Goal: Task Accomplishment & Management: Manage account settings

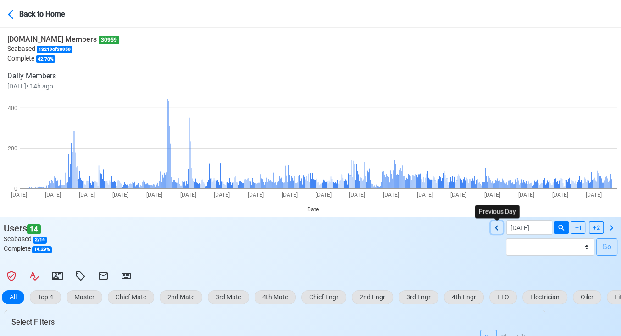
click at [497, 227] on icon at bounding box center [496, 227] width 3 height 5
type input "09/09/2025"
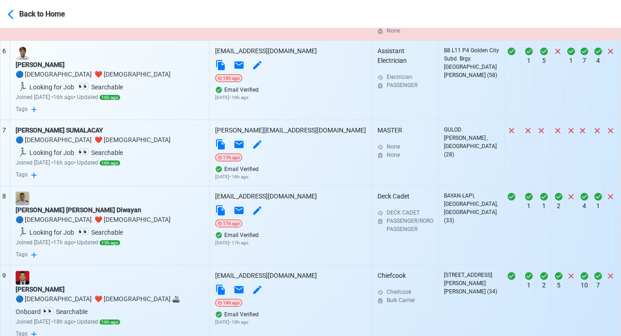
scroll to position [789, 0]
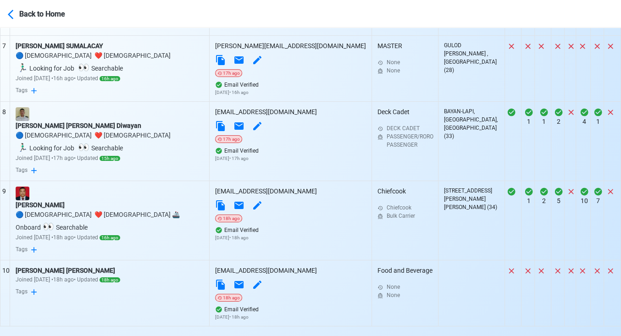
select select "100"
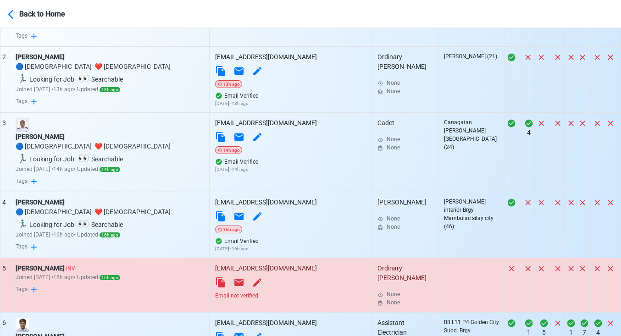
scroll to position [483, 0]
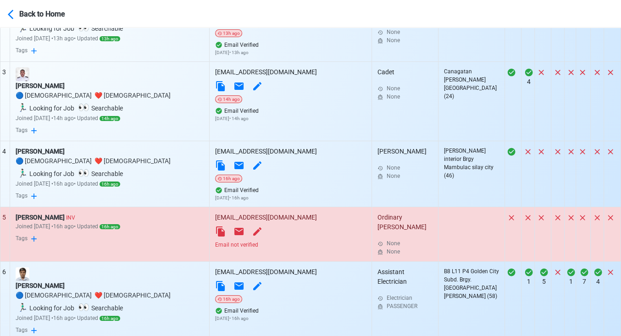
click at [266, 241] on div "Email not verified" at bounding box center [290, 245] width 151 height 8
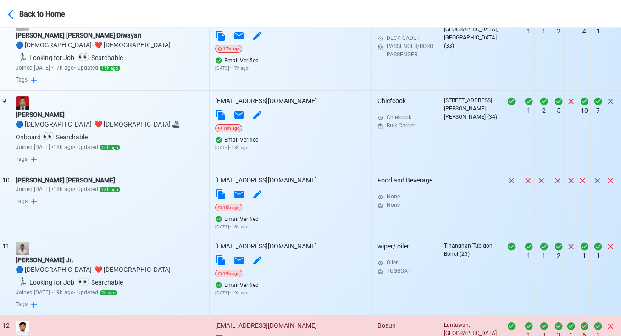
scroll to position [942, 0]
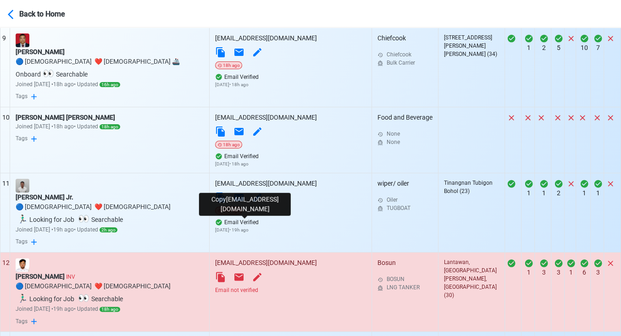
click at [225, 272] on icon at bounding box center [220, 277] width 9 height 10
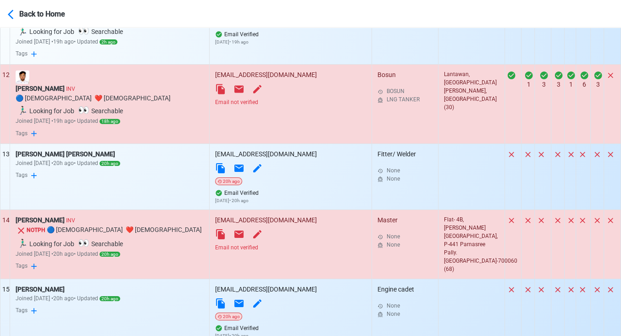
scroll to position [1145, 0]
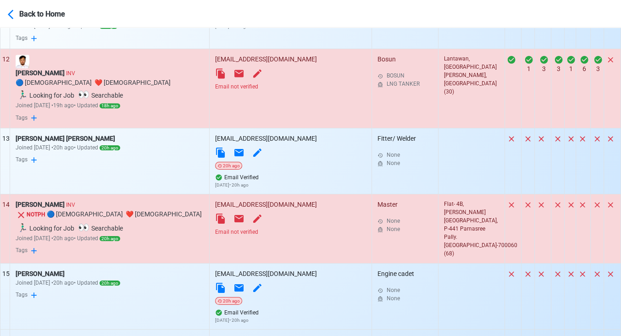
click at [276, 228] on div "Email not verified" at bounding box center [290, 232] width 151 height 8
click at [55, 200] on div "Ashok Kumar Yadav INV" at bounding box center [110, 205] width 188 height 10
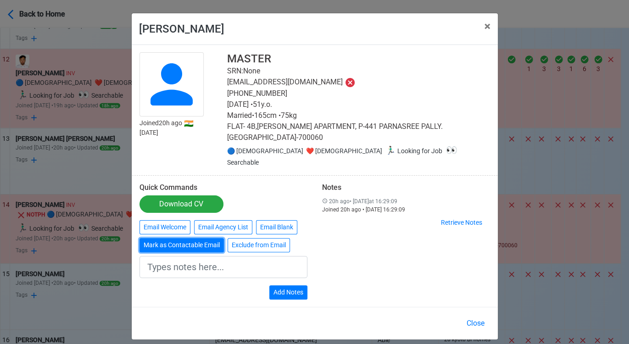
click at [186, 238] on button "Mark as Contactable Email" at bounding box center [181, 245] width 84 height 14
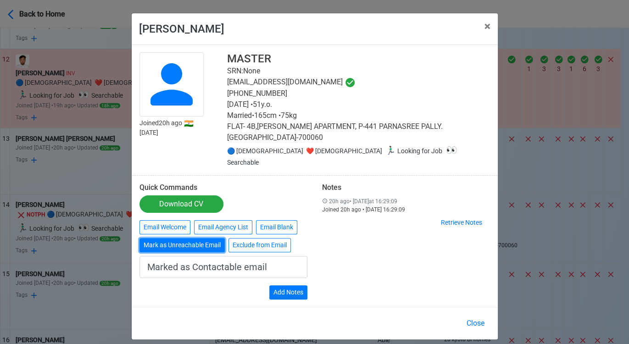
click at [206, 238] on button "Mark as Unreachable Email" at bounding box center [181, 245] width 85 height 14
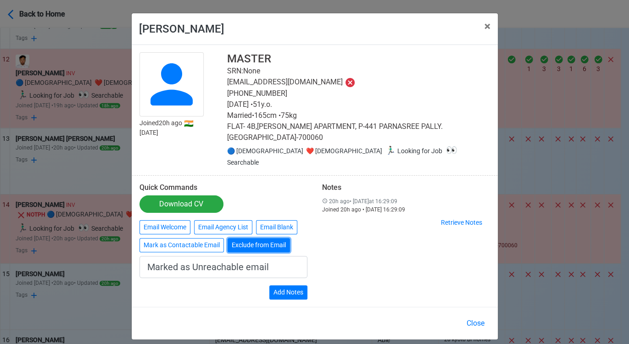
click at [251, 238] on button "Exclude from Email" at bounding box center [258, 245] width 62 height 14
type input "Exclude from Email"
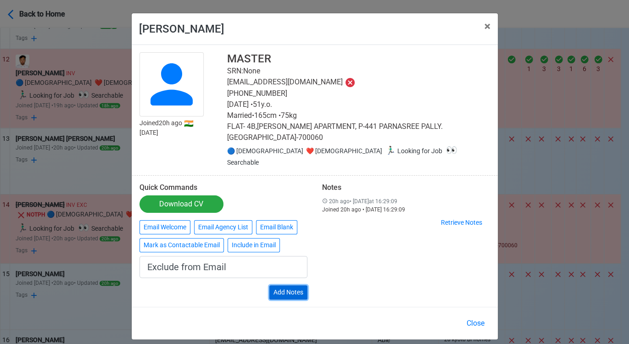
click at [283, 285] on button "Add Notes" at bounding box center [288, 292] width 38 height 14
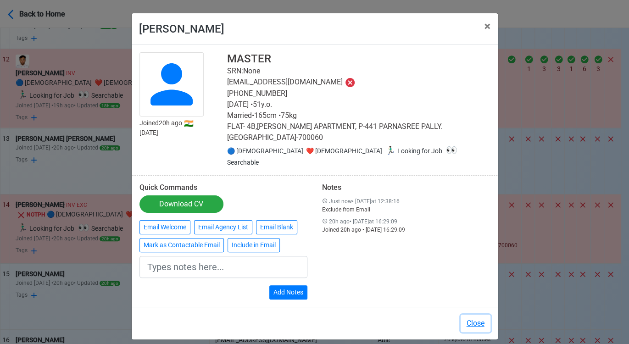
drag, startPoint x: 474, startPoint y: 304, endPoint x: 444, endPoint y: 293, distance: 31.5
click at [473, 315] on button "Close" at bounding box center [475, 323] width 30 height 17
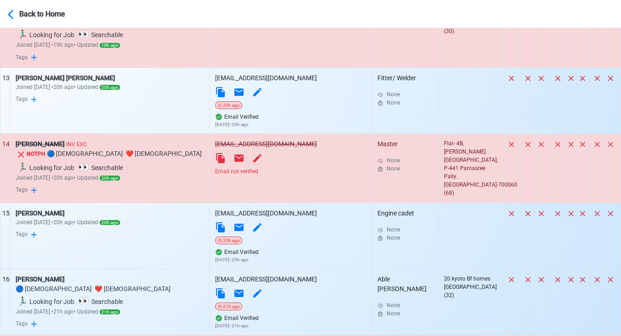
scroll to position [1299, 0]
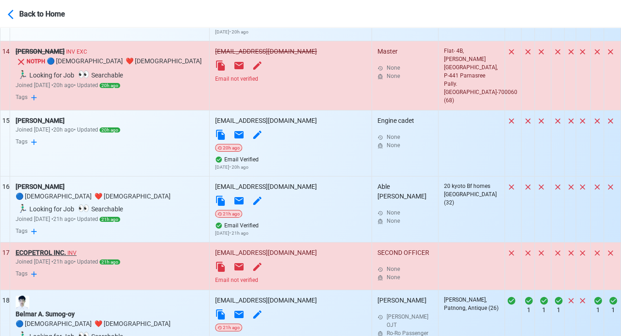
click at [52, 248] on div "ECOPETROL INC. INV" at bounding box center [110, 253] width 188 height 10
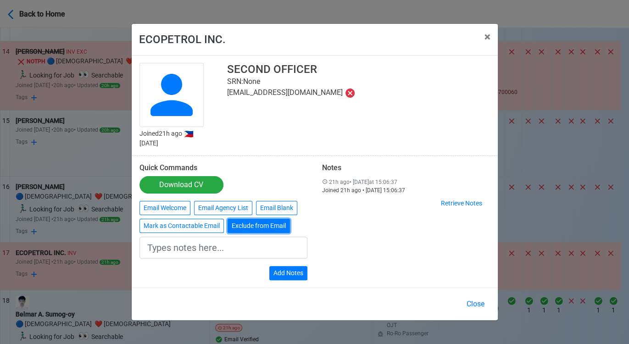
click at [254, 228] on button "Exclude from Email" at bounding box center [258, 226] width 62 height 14
type input "Exclude from Email"
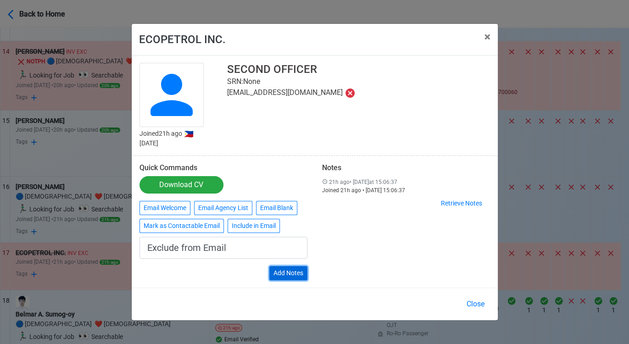
click at [296, 274] on button "Add Notes" at bounding box center [288, 273] width 38 height 14
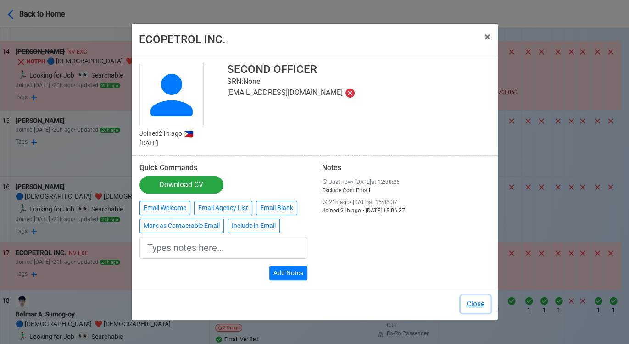
click at [476, 304] on button "Close" at bounding box center [475, 303] width 30 height 17
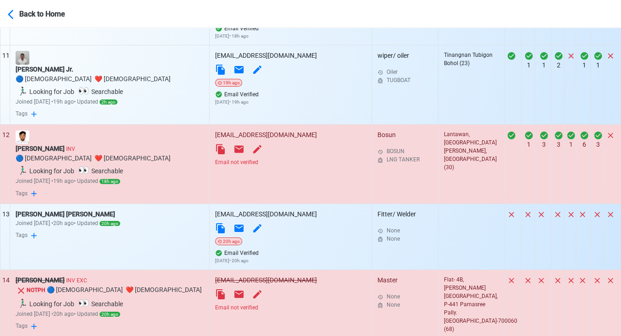
scroll to position [1044, 0]
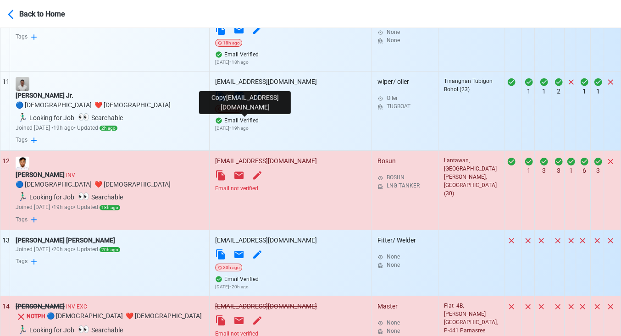
click at [225, 170] on icon at bounding box center [220, 175] width 9 height 10
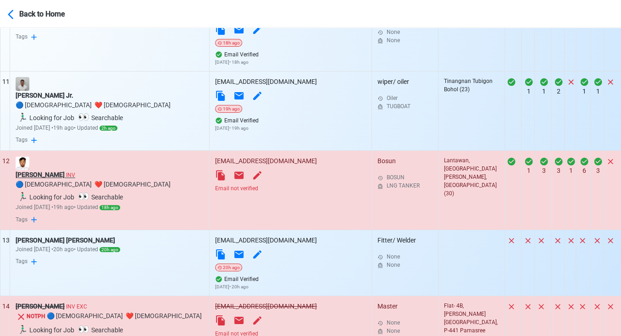
click at [64, 170] on div "Jerry D. Sarucam INV" at bounding box center [110, 175] width 188 height 10
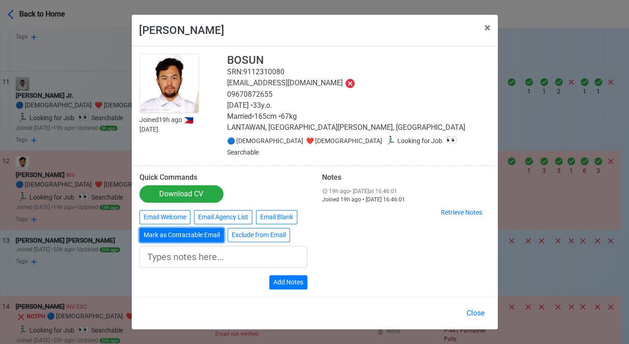
click at [187, 228] on button "Mark as Contactable Email" at bounding box center [181, 235] width 84 height 14
type input "Marked as Contactable email"
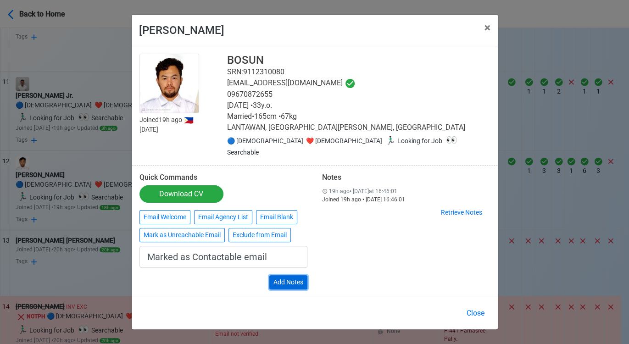
click at [282, 275] on button "Add Notes" at bounding box center [288, 282] width 38 height 14
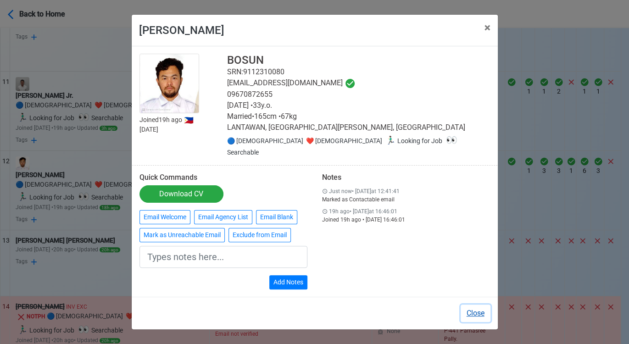
click at [471, 305] on button "Close" at bounding box center [475, 312] width 30 height 17
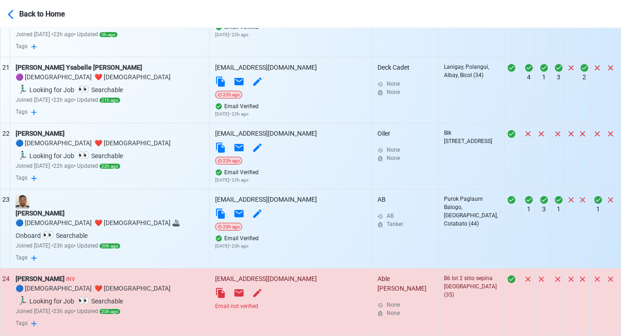
scroll to position [1808, 0]
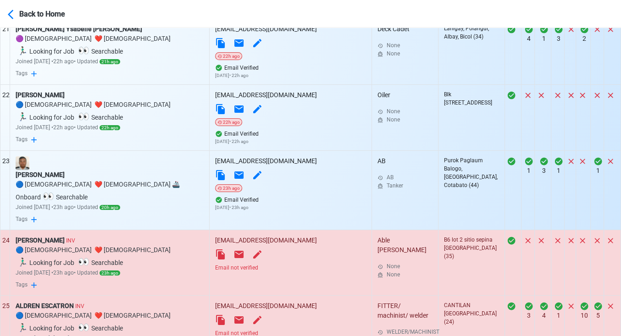
click at [278, 264] on div "Email not verified" at bounding box center [290, 268] width 151 height 8
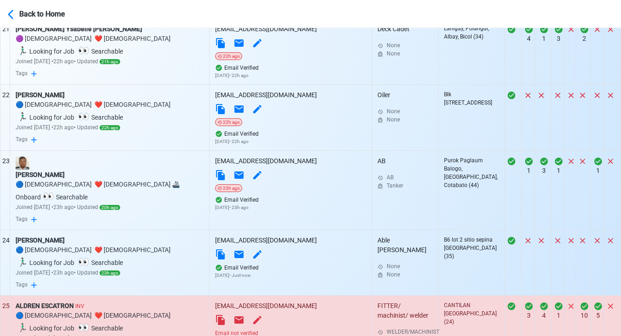
click at [278, 329] on div "Email not verified" at bounding box center [290, 333] width 151 height 8
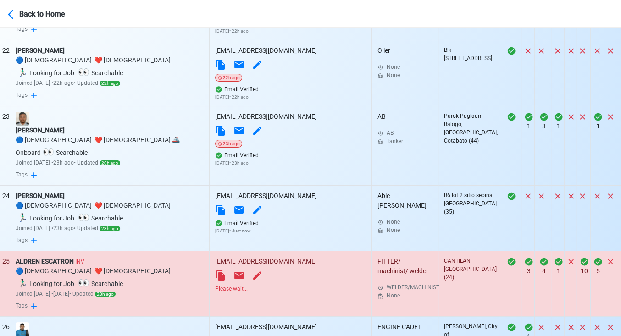
scroll to position [1859, 0]
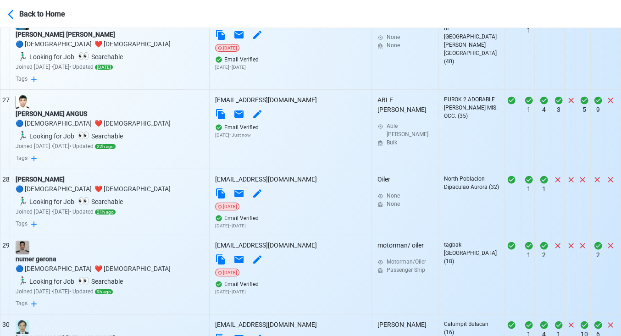
scroll to position [2164, 0]
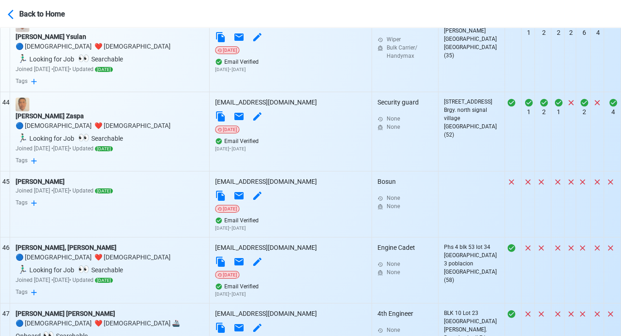
scroll to position [3438, 0]
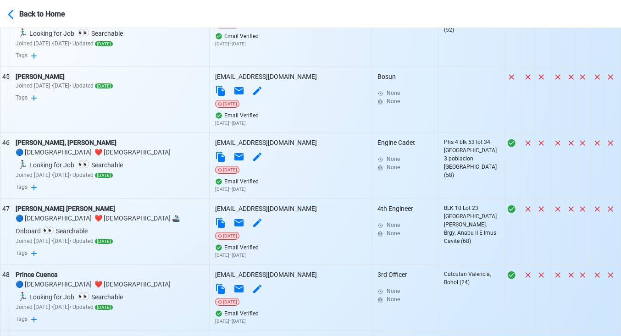
scroll to position [3540, 0]
